Goal: Information Seeking & Learning: Find specific page/section

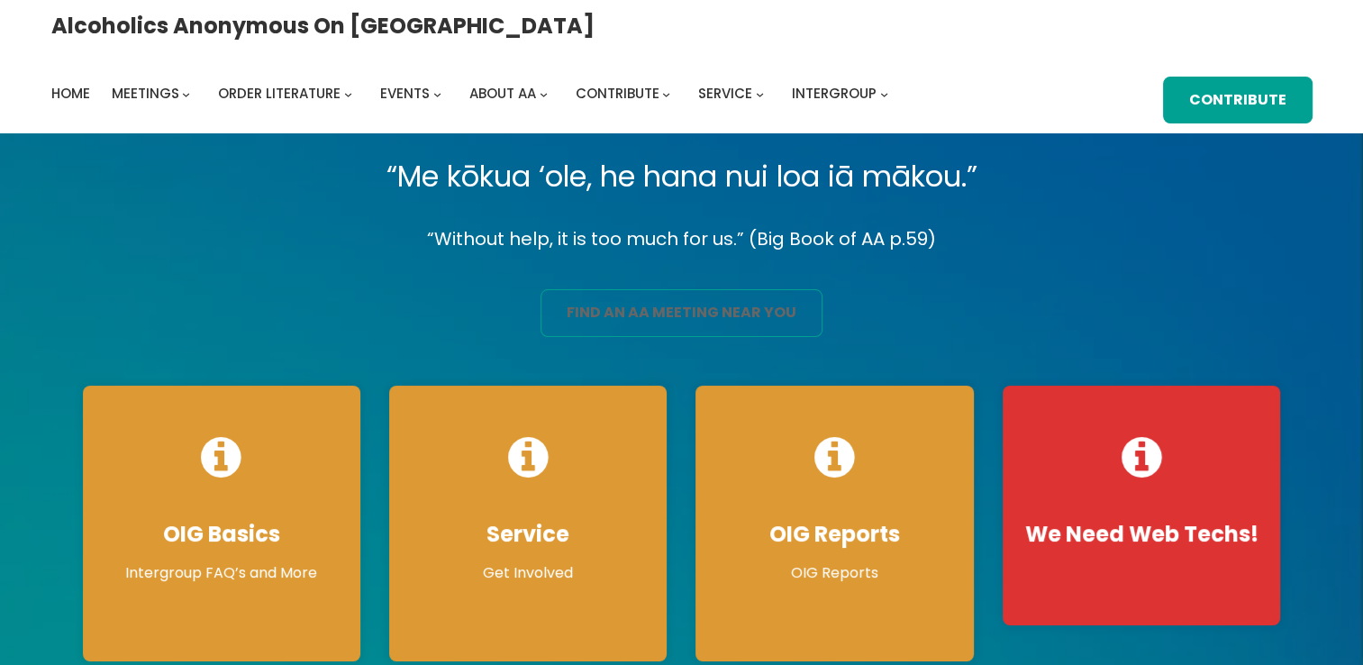
click at [636, 300] on link "find an aa meeting near you" at bounding box center [681, 313] width 282 height 48
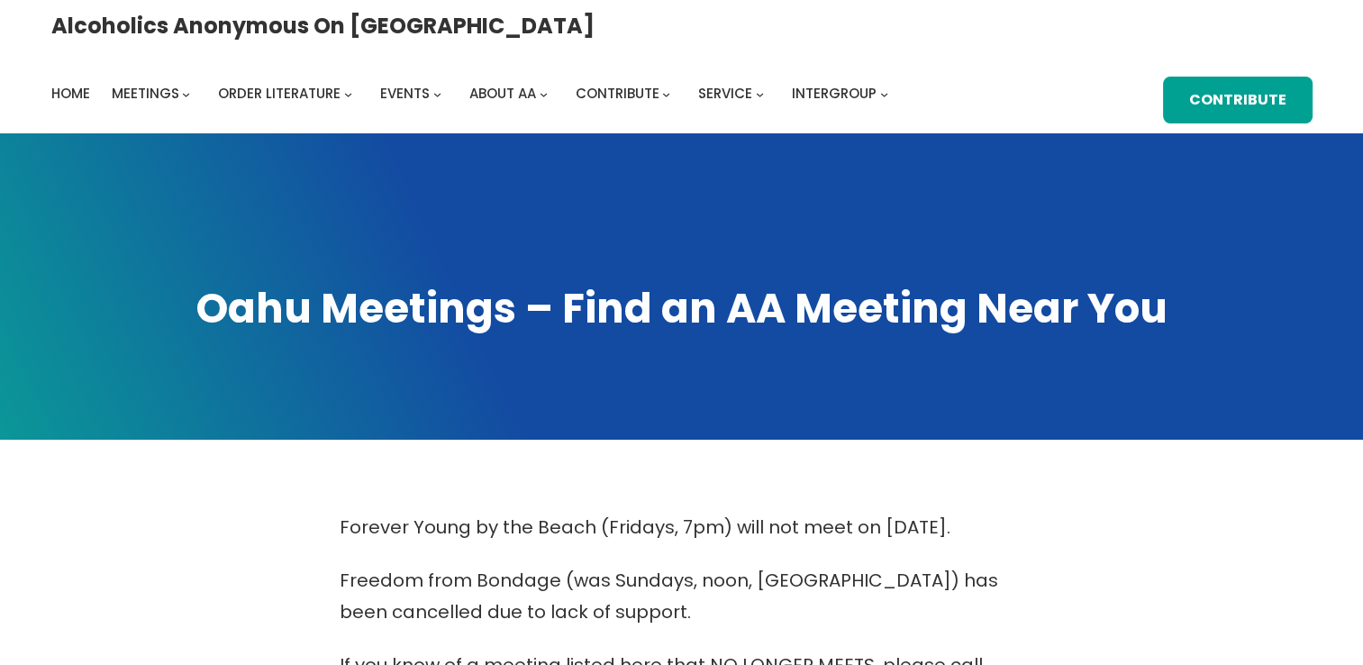
scroll to position [581, 0]
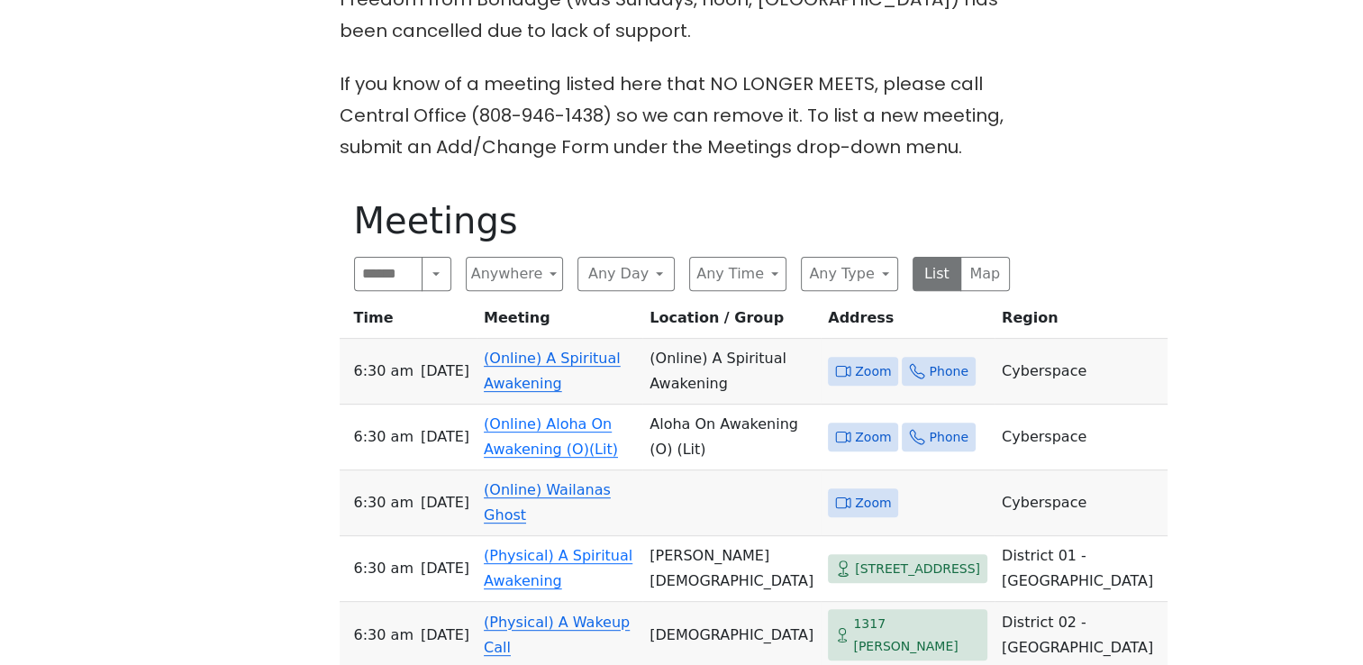
click at [855, 364] on span "Zoom" at bounding box center [873, 371] width 36 height 23
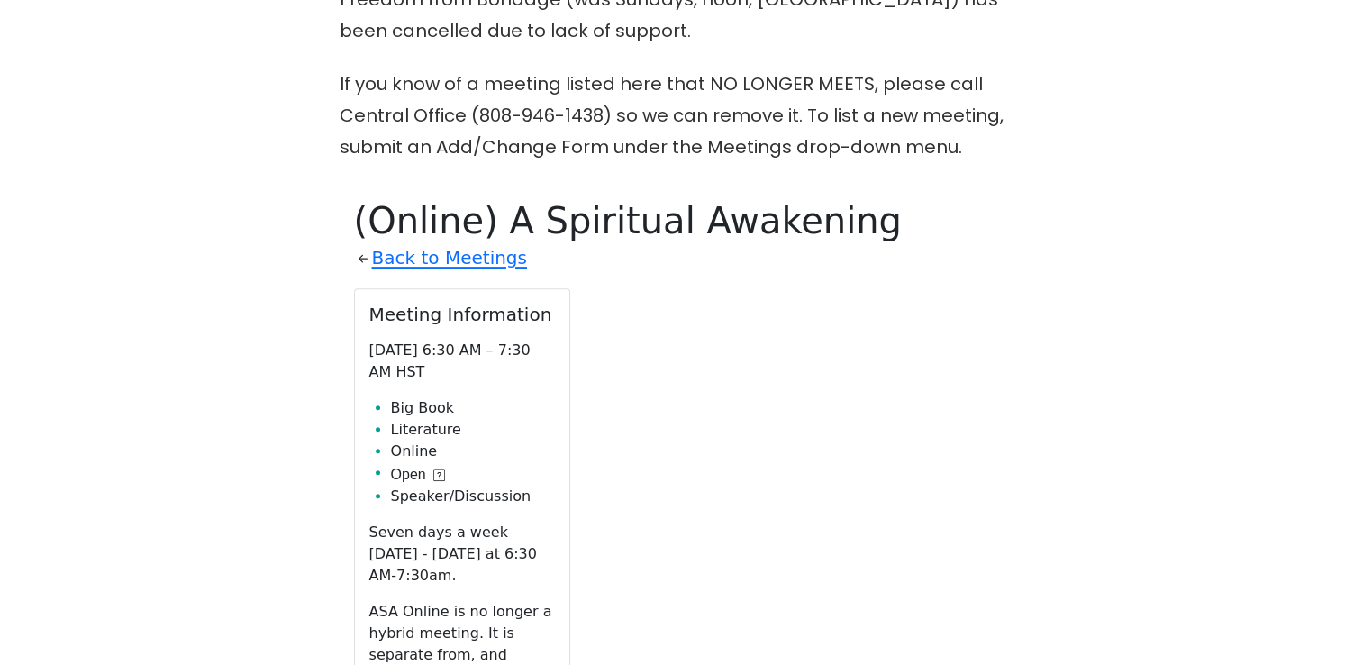
scroll to position [766, 0]
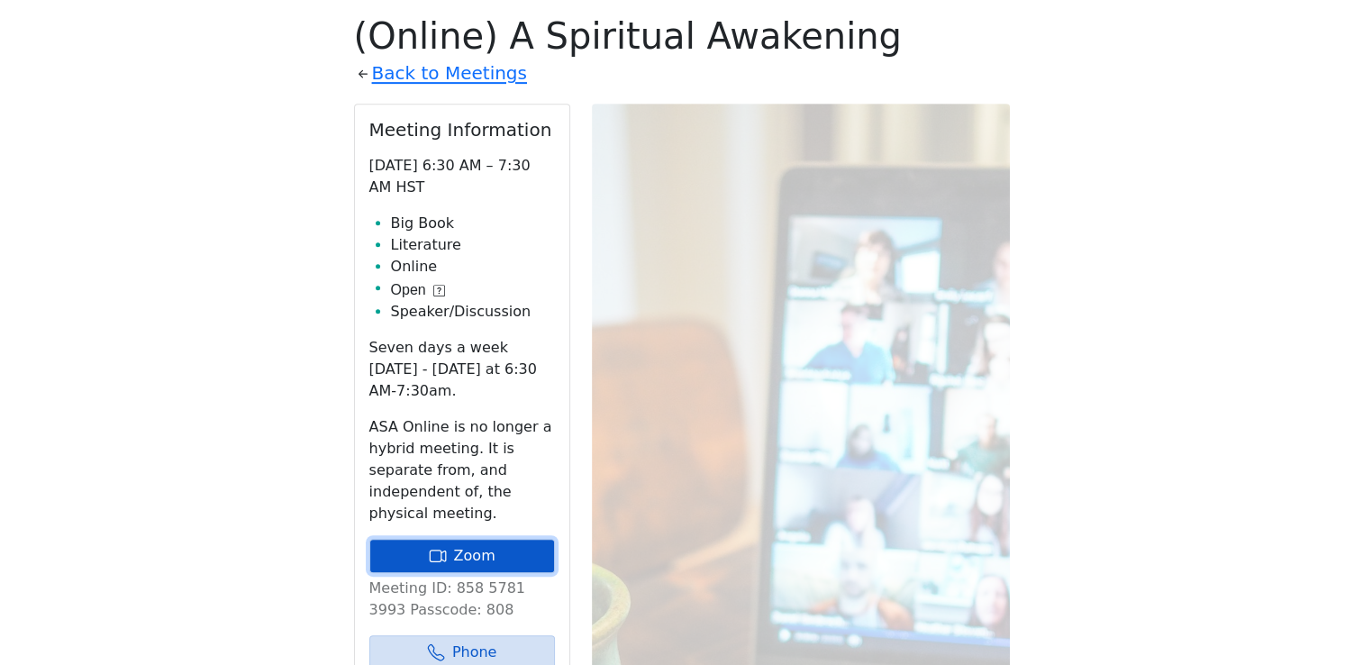
click at [490, 539] on link "Zoom" at bounding box center [462, 556] width 186 height 34
